Goal: Information Seeking & Learning: Learn about a topic

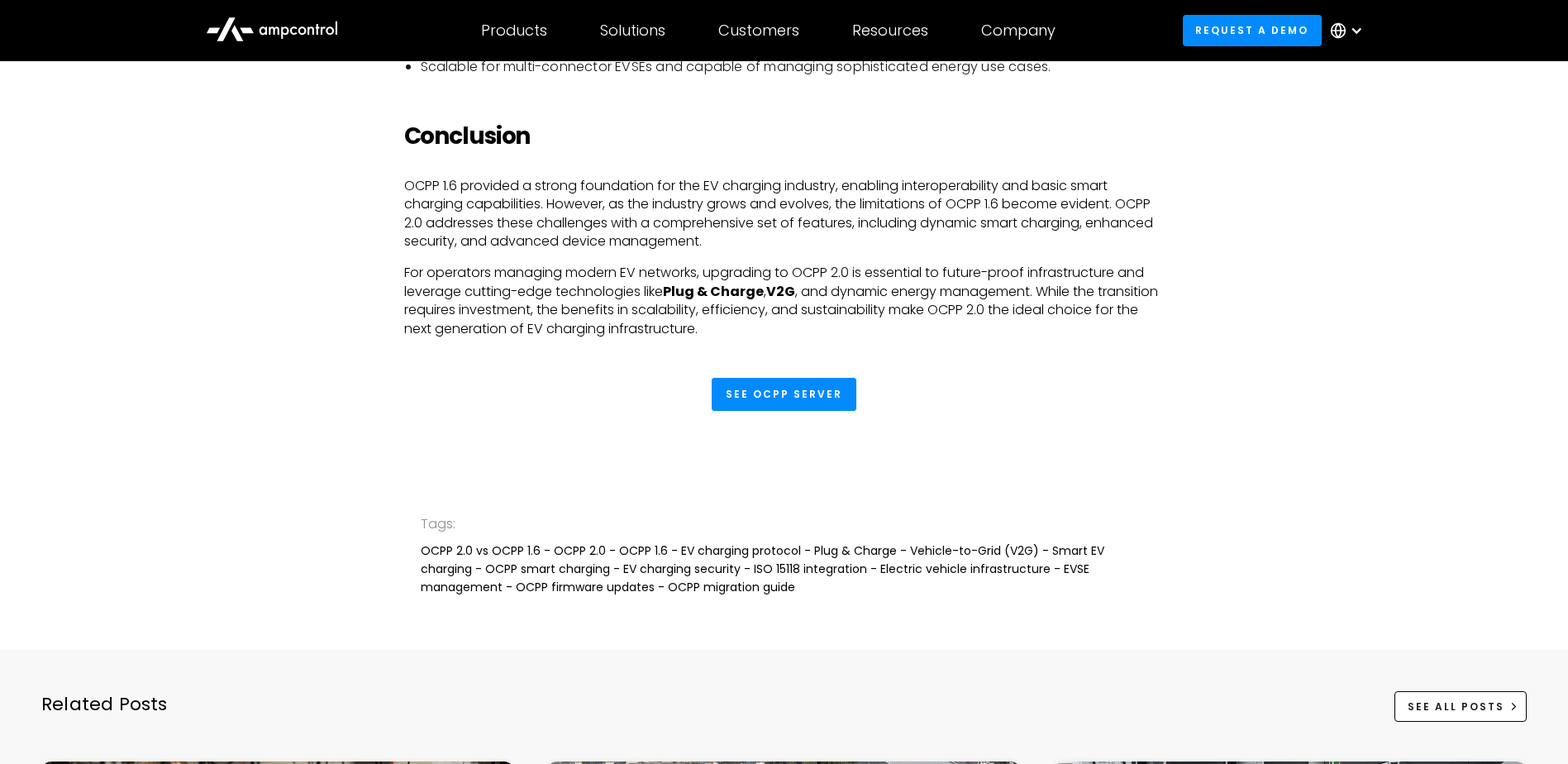
scroll to position [4299, 0]
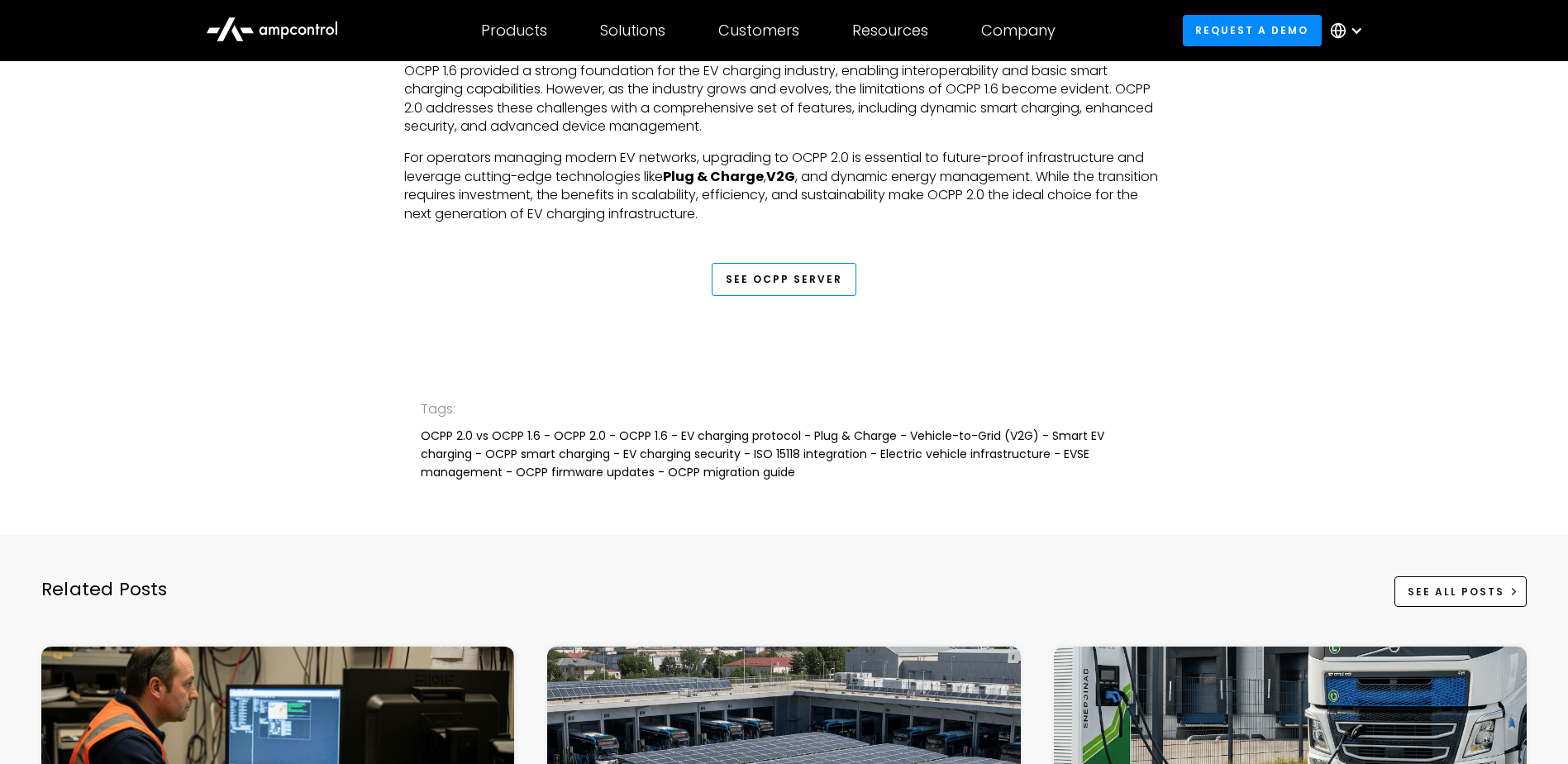
click at [771, 286] on link "See OCPP Server" at bounding box center [784, 279] width 145 height 33
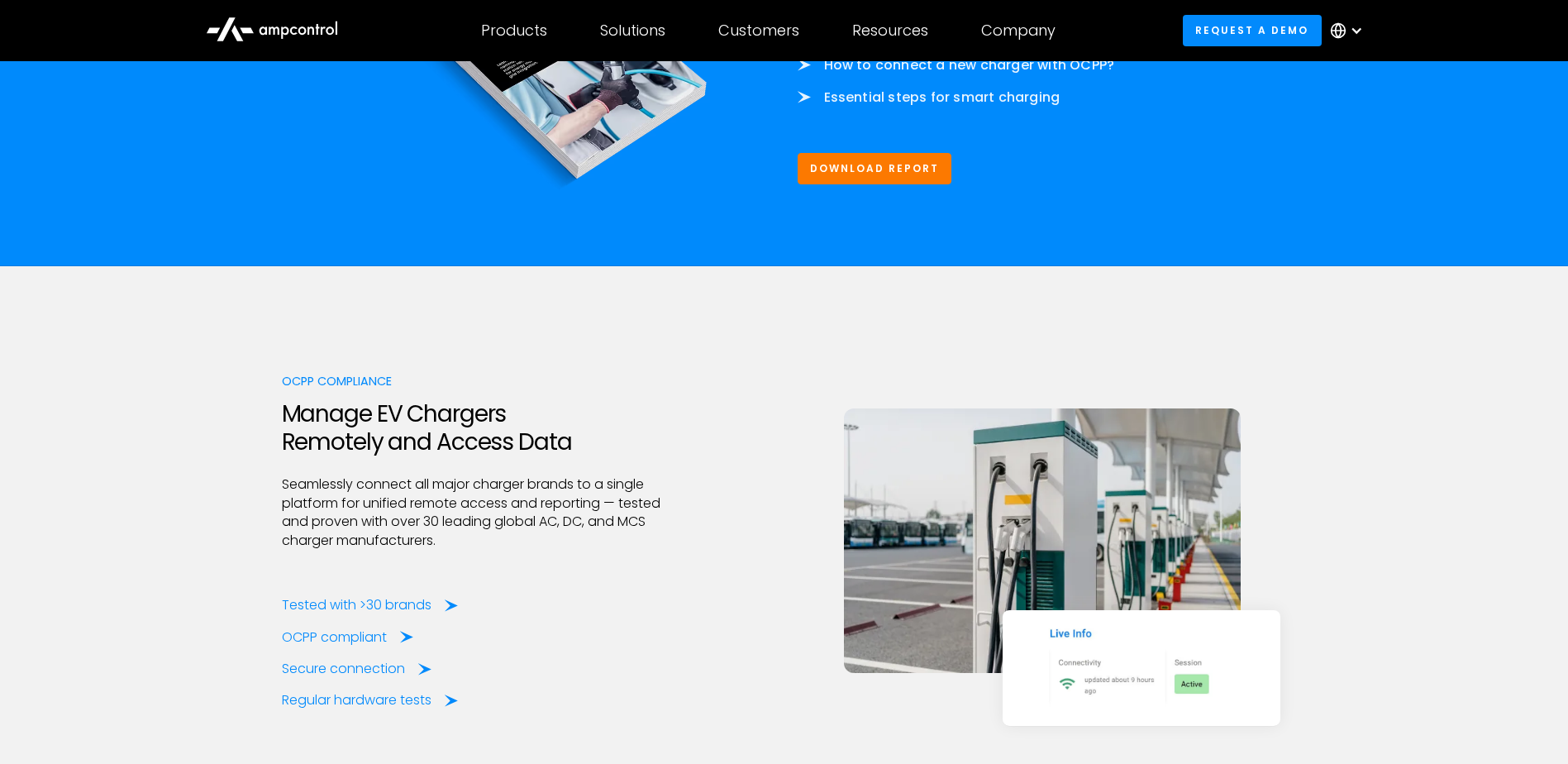
scroll to position [2232, 0]
